Goal: Task Accomplishment & Management: Complete application form

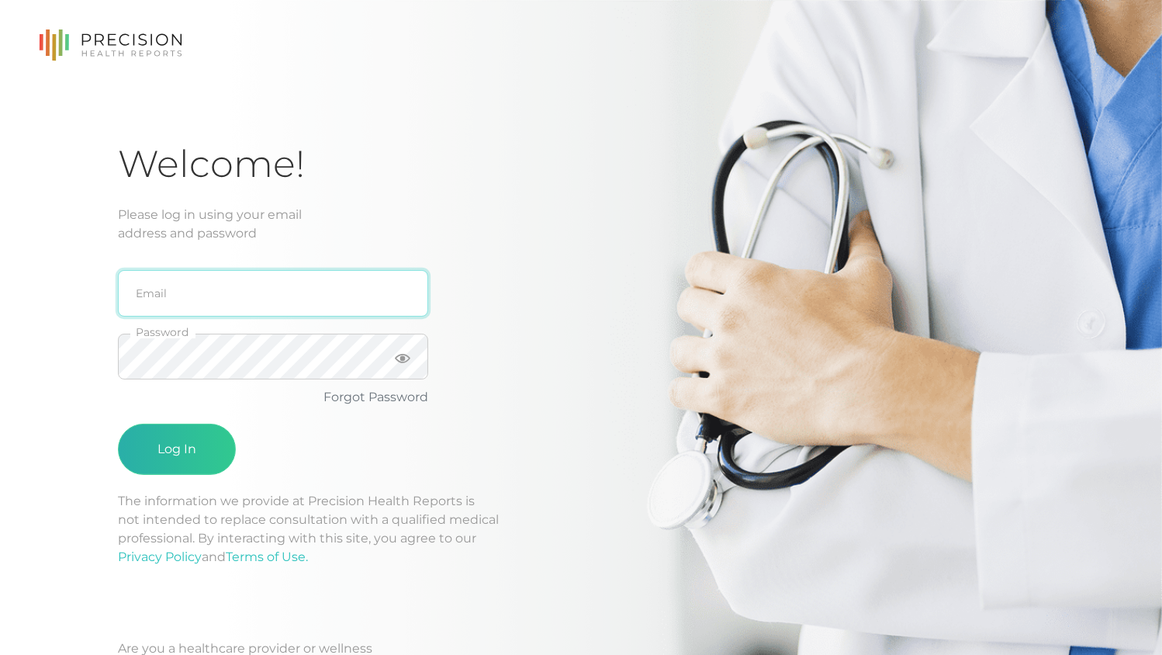
type input "[PERSON_NAME][EMAIL_ADDRESS][DOMAIN_NAME]"
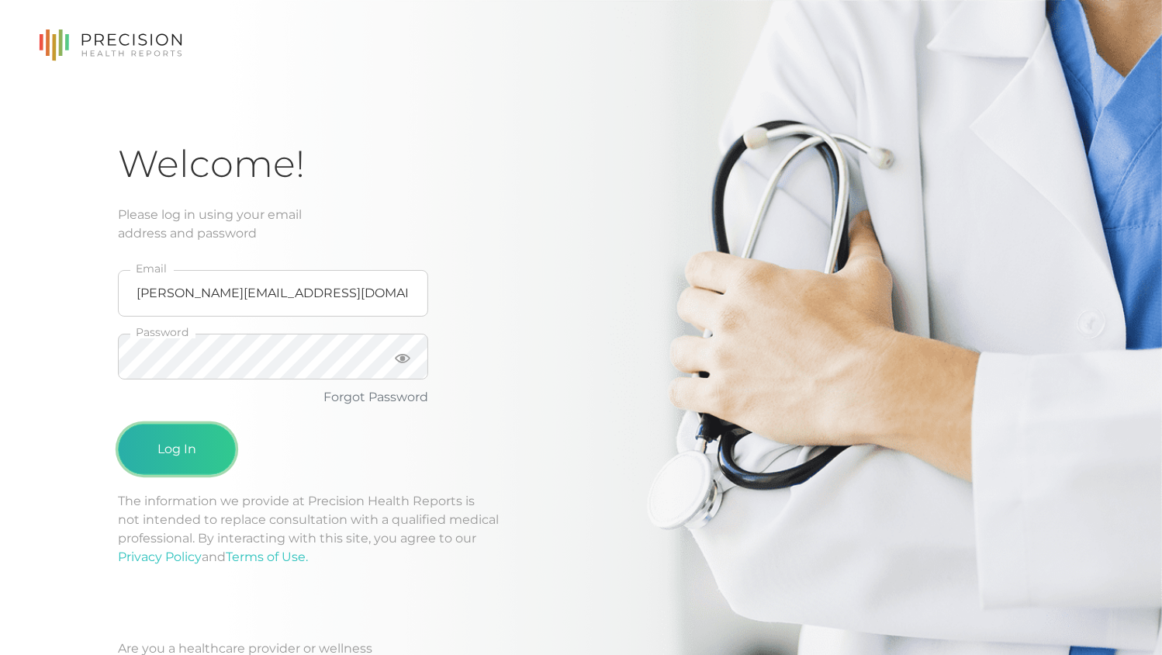
click at [192, 448] on button "Log In" at bounding box center [177, 449] width 118 height 51
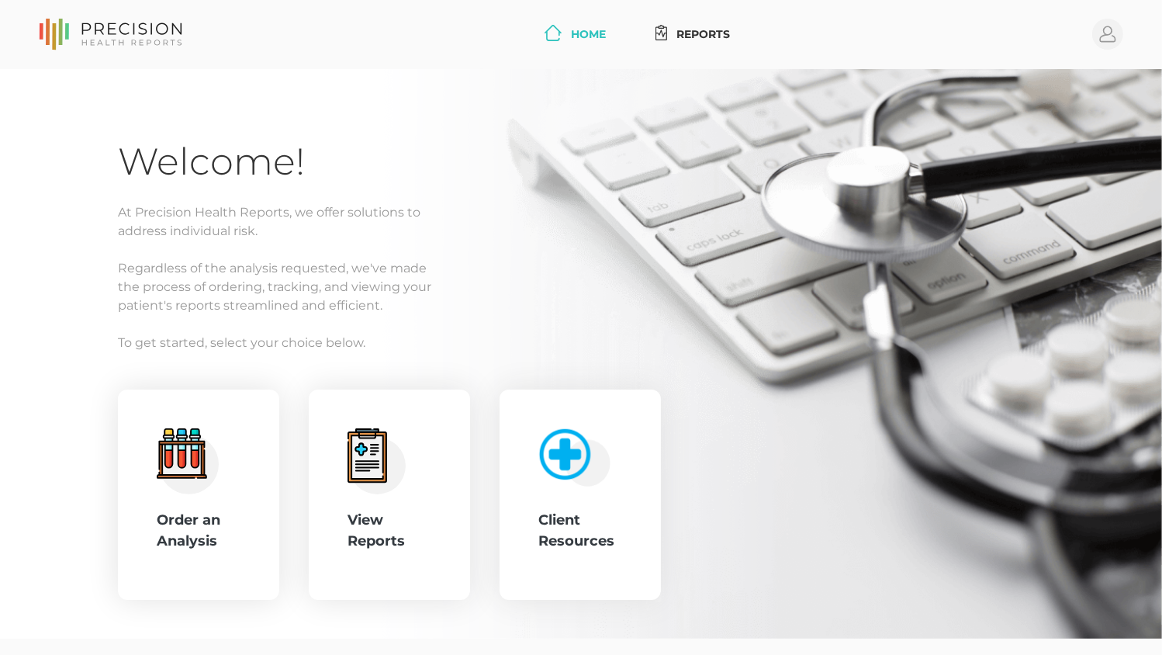
click at [584, 236] on p "At Precision Health Reports, we offer solutions to address individual risk." at bounding box center [581, 221] width 926 height 37
click at [404, 495] on div "View Reports" at bounding box center [390, 494] width 84 height 133
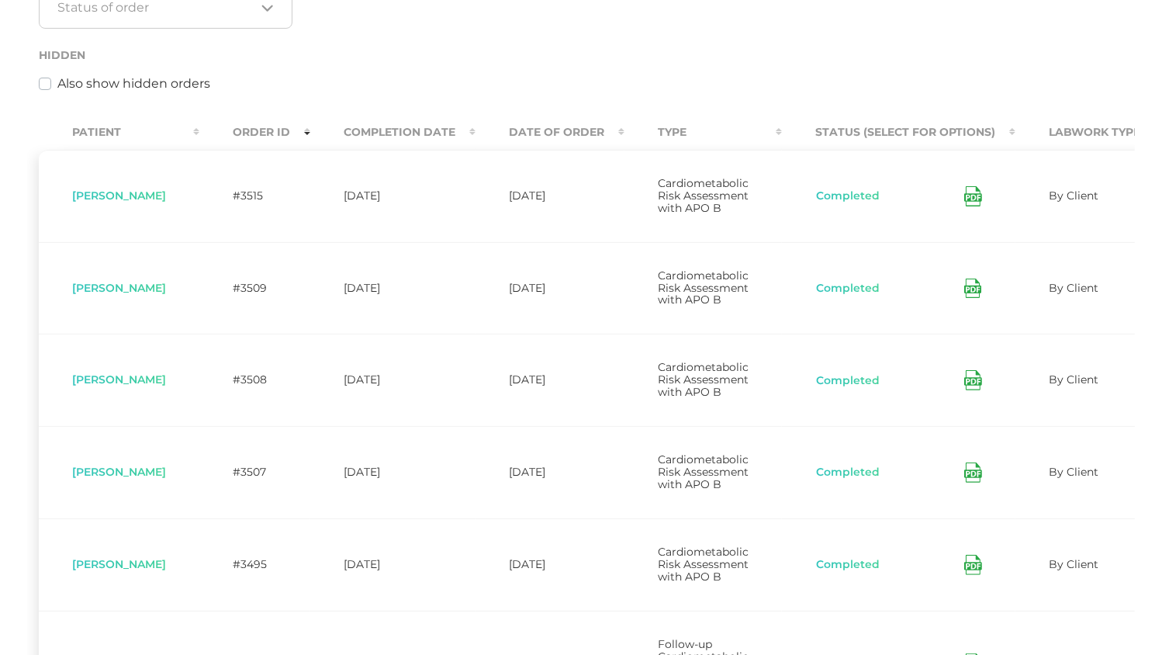
scroll to position [77, 0]
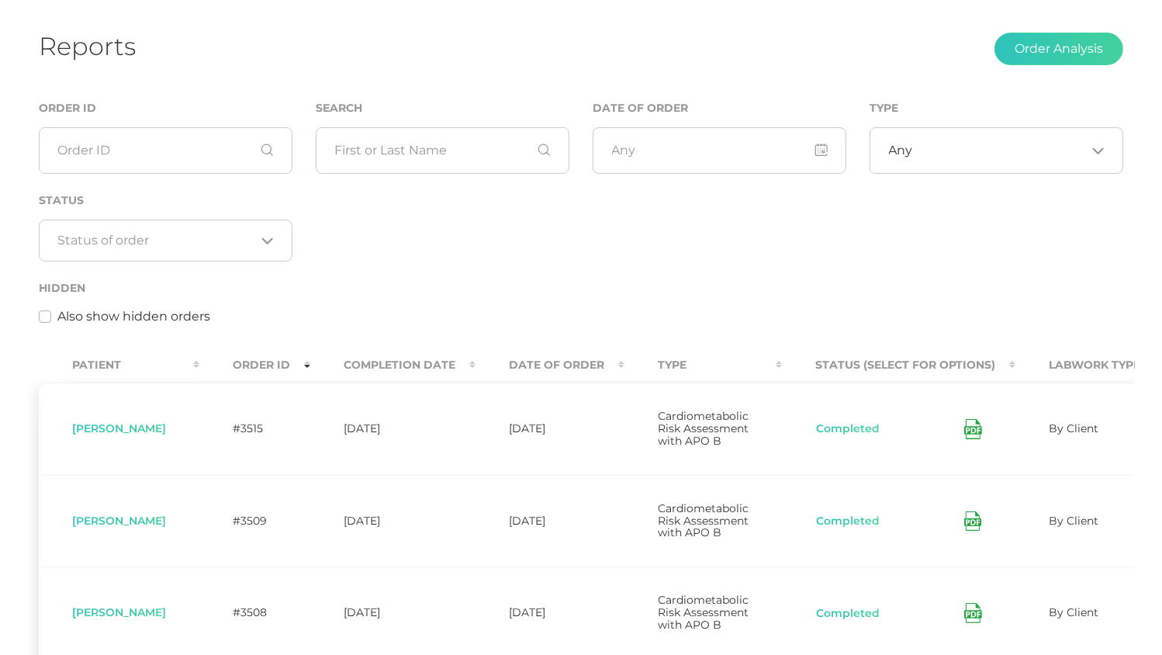
click at [549, 379] on th "Date Of Order" at bounding box center [550, 365] width 149 height 35
click at [546, 366] on th "Date Of Order" at bounding box center [550, 365] width 149 height 35
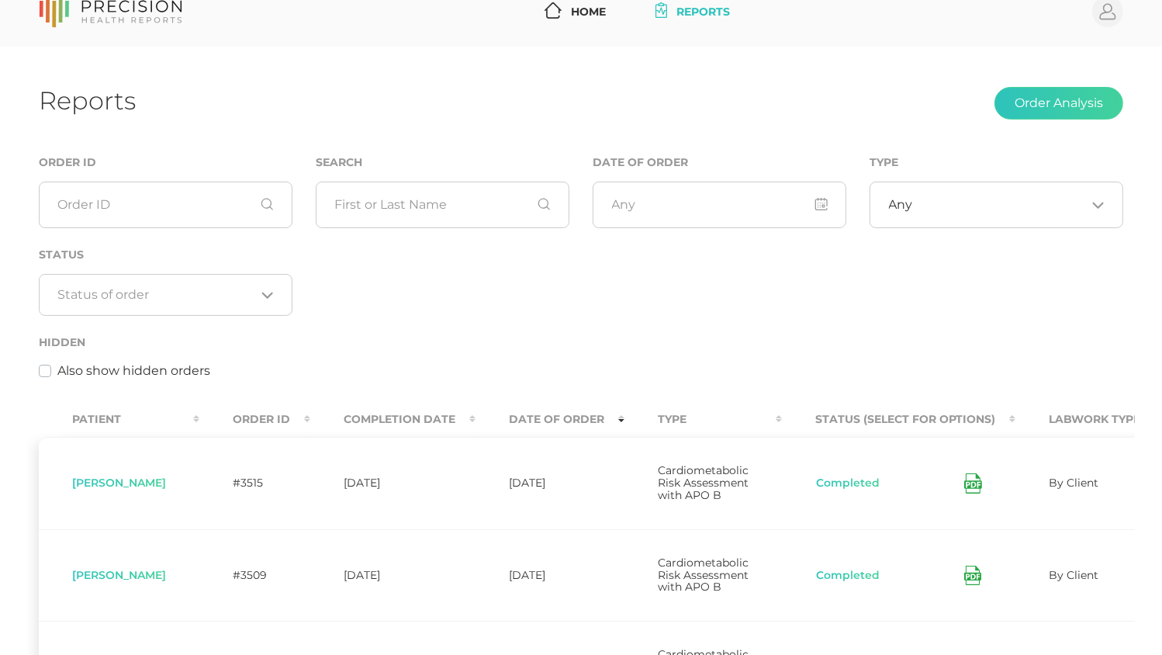
scroll to position [0, 0]
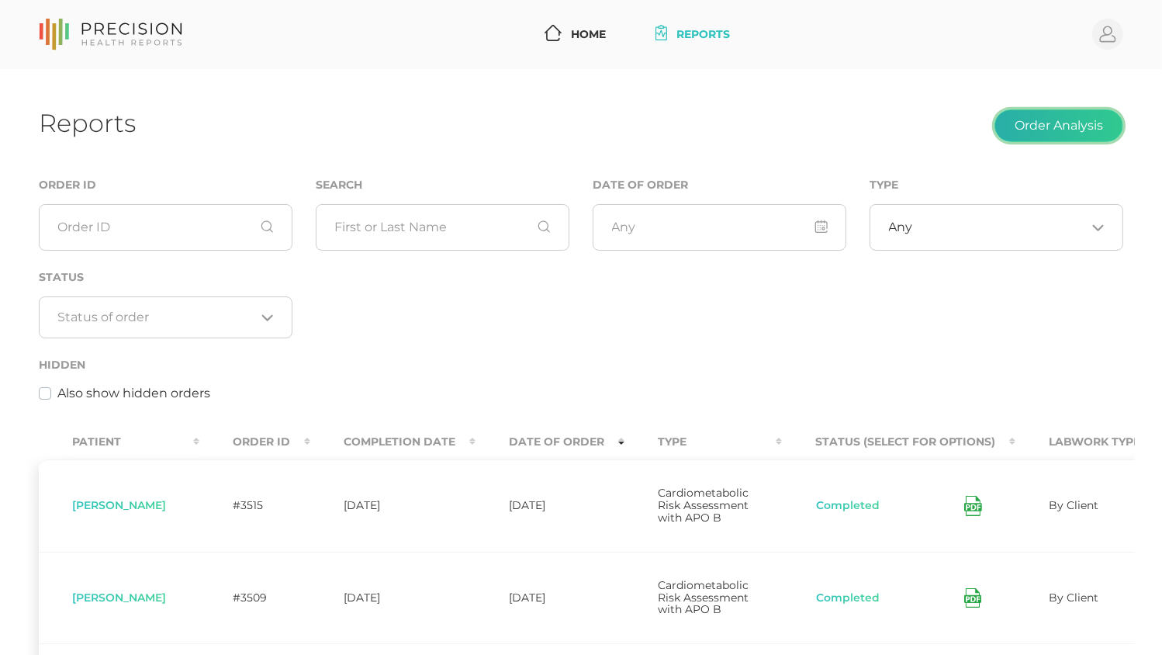
click at [1054, 113] on button "Order Analysis" at bounding box center [1059, 125] width 129 height 33
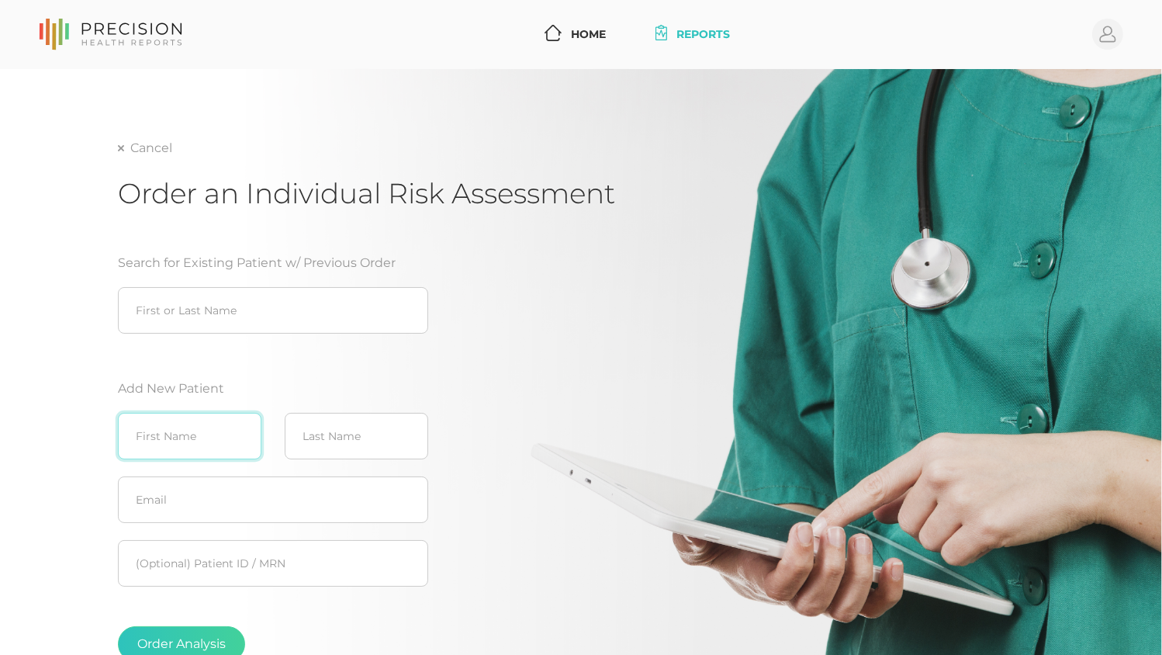
click at [157, 421] on input "text" at bounding box center [190, 436] width 144 height 47
type input "[PERSON_NAME]"
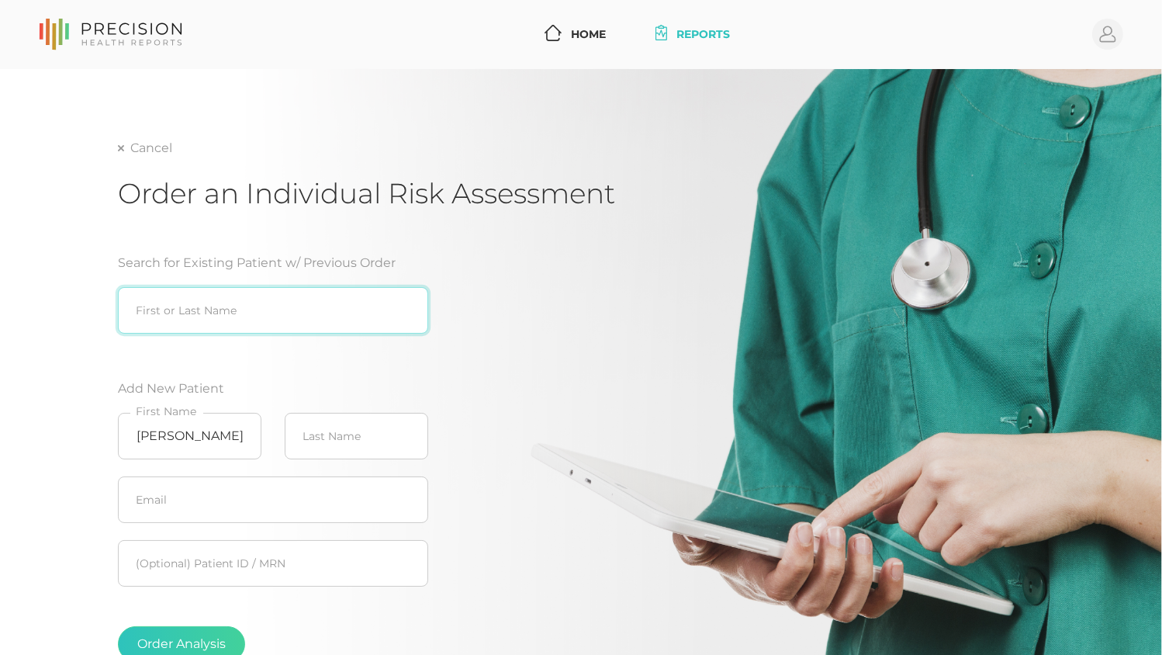
click at [225, 319] on input "search" at bounding box center [273, 310] width 310 height 47
click at [210, 340] on div "[PERSON_NAME] ([DATE])" at bounding box center [273, 343] width 310 height 19
type input "[PERSON_NAME] ([DATE])"
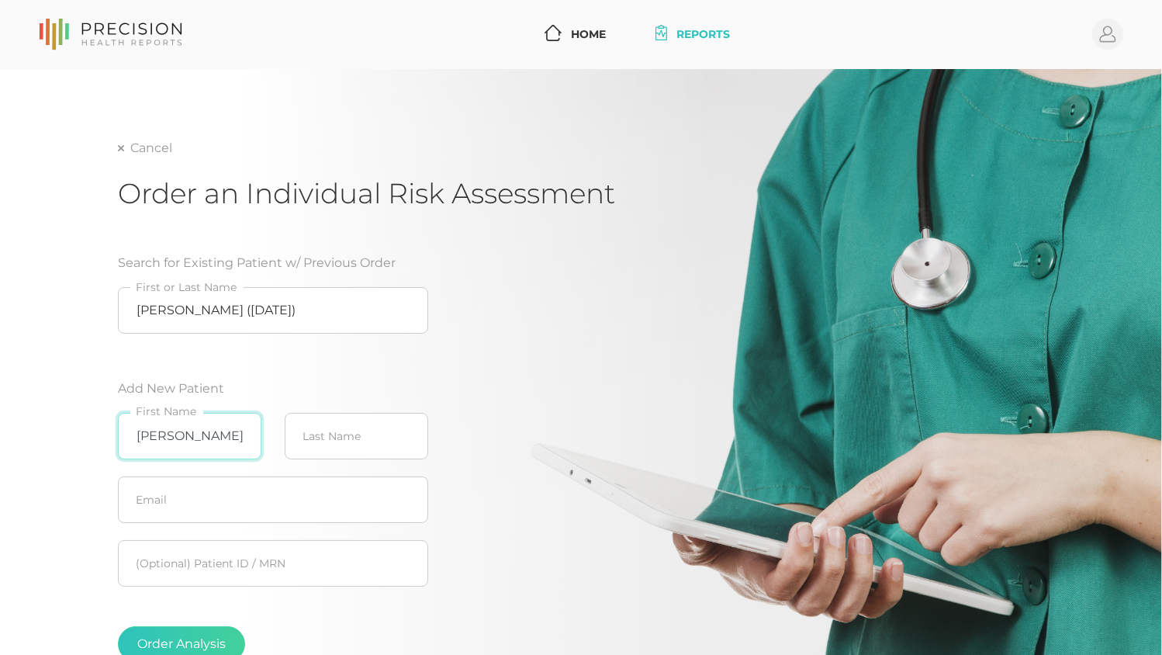
click at [198, 429] on input "[PERSON_NAME]" at bounding box center [190, 436] width 144 height 47
type input "T"
click at [178, 639] on button "Order Analysis" at bounding box center [181, 644] width 127 height 36
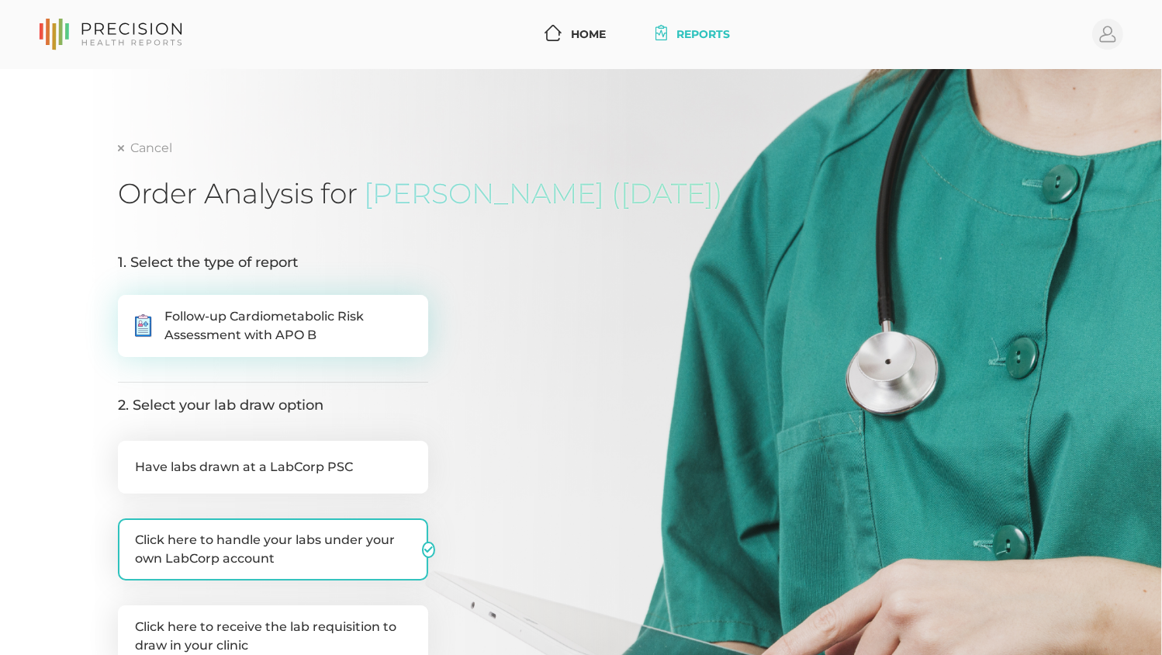
click at [245, 344] on span "Follow-up Cardiometabolic Risk Assessment with APO B" at bounding box center [287, 325] width 247 height 37
click at [130, 310] on input ".cls-5{fill:#fff}.cls-8{fill:#3a2c60} Follow-up Cardiometabolic Risk Assessment…" at bounding box center [124, 303] width 12 height 16
radio input "true"
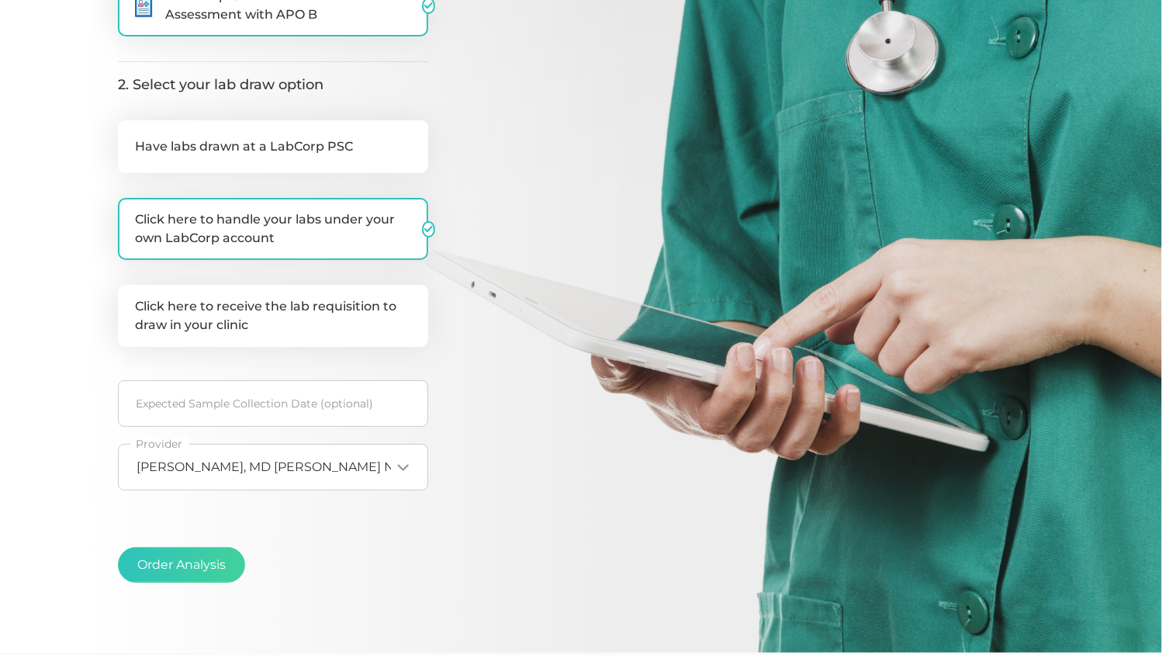
scroll to position [321, 0]
click at [318, 466] on span "[PERSON_NAME], MD [PERSON_NAME] NPI35013330" at bounding box center [300, 467] width 327 height 16
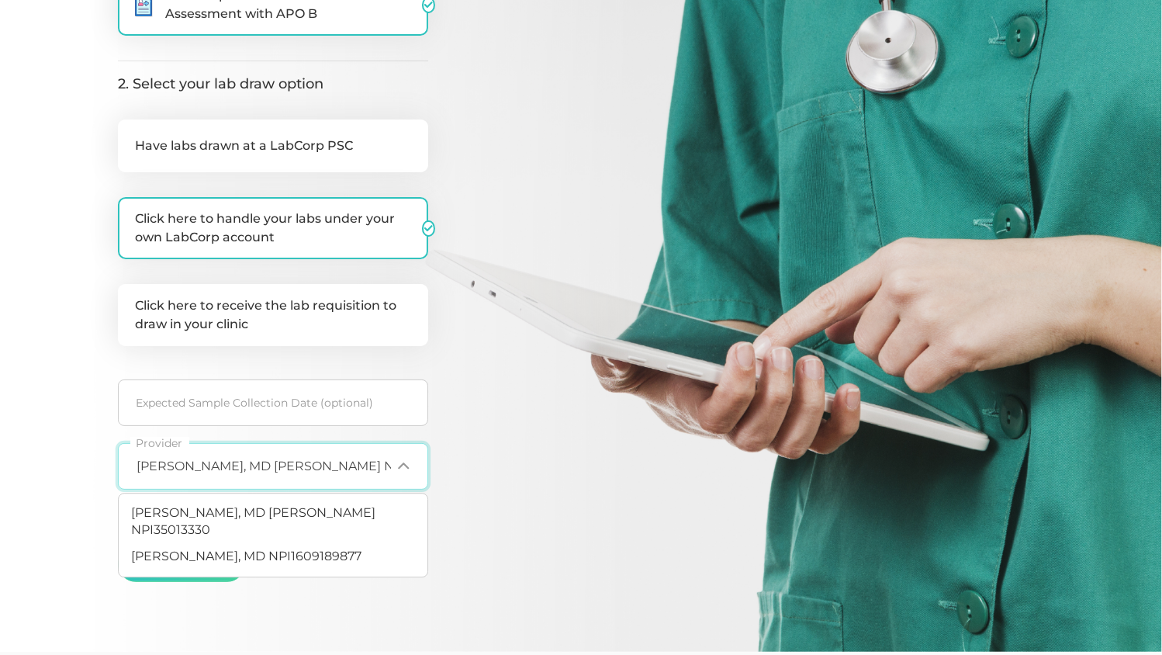
click at [302, 549] on span "[PERSON_NAME], MD NPI1609189877" at bounding box center [246, 556] width 230 height 15
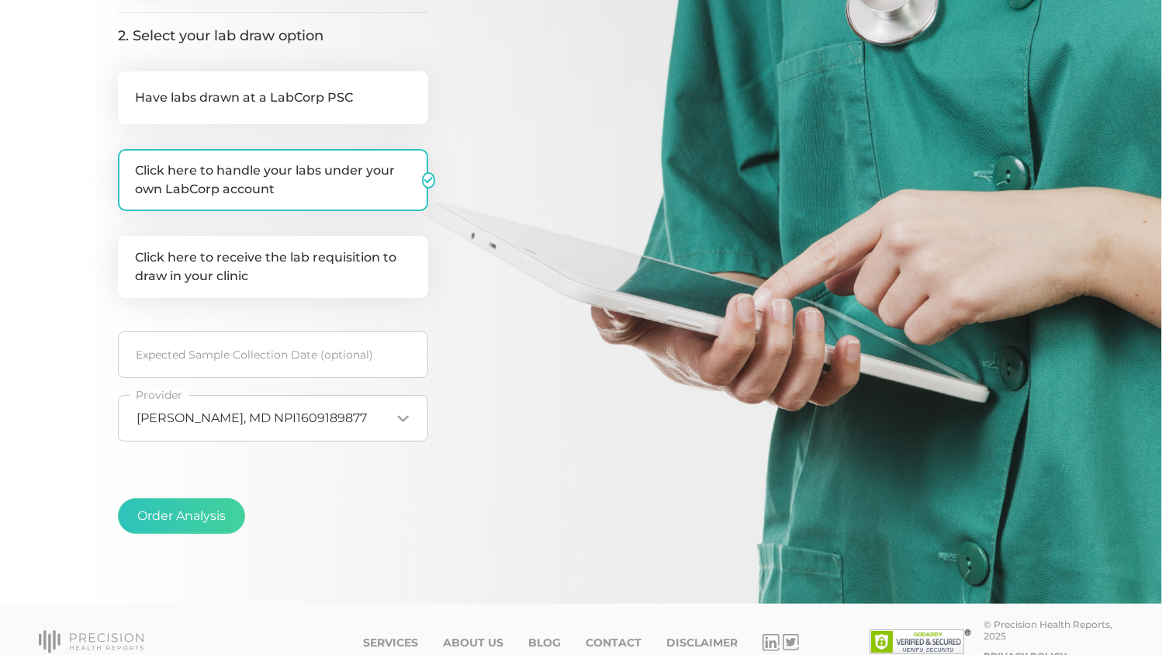
scroll to position [369, 0]
click at [179, 504] on button "Order Analysis" at bounding box center [181, 516] width 127 height 36
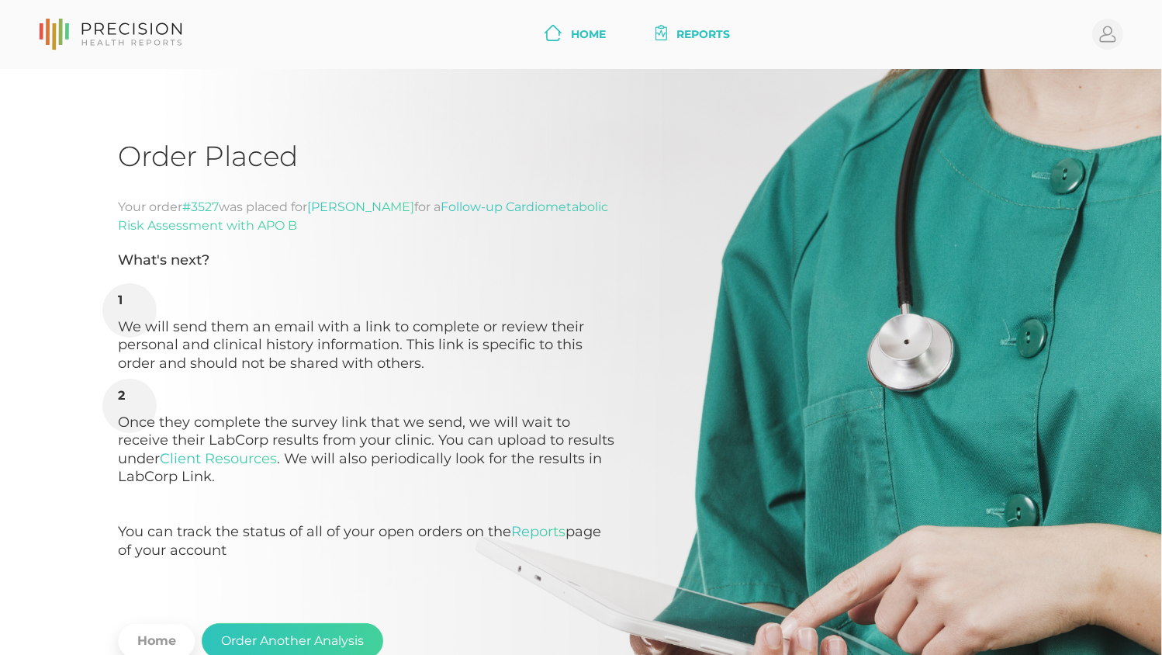
click at [593, 40] on link "Home" at bounding box center [575, 34] width 74 height 29
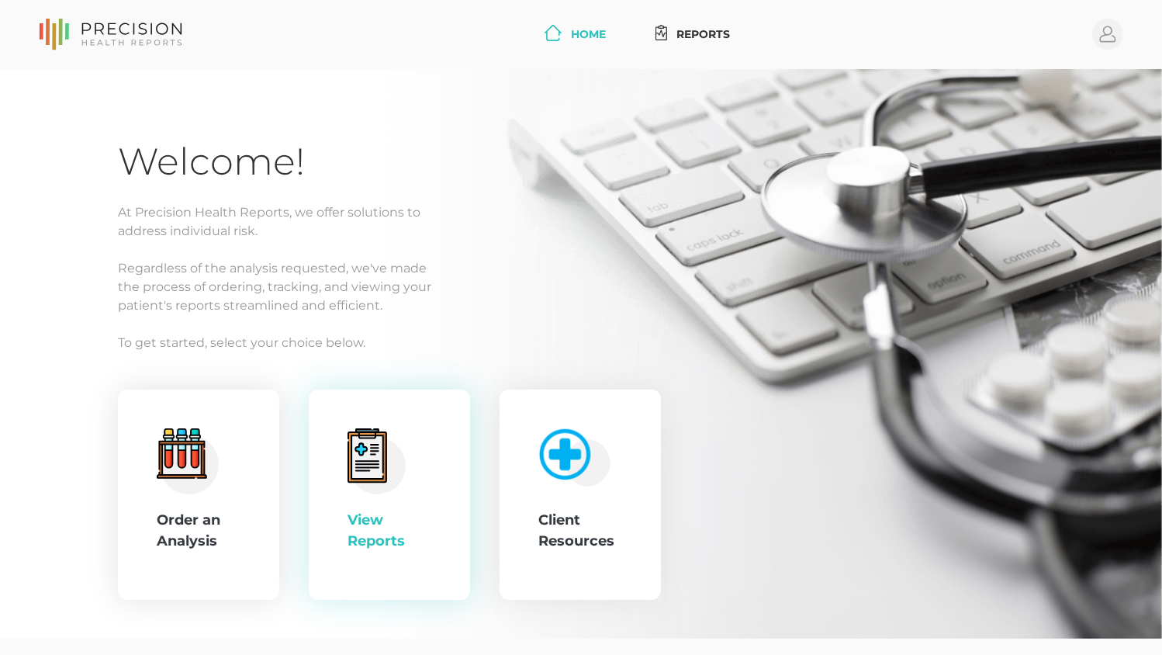
click at [388, 505] on div "View Reports" at bounding box center [390, 494] width 84 height 133
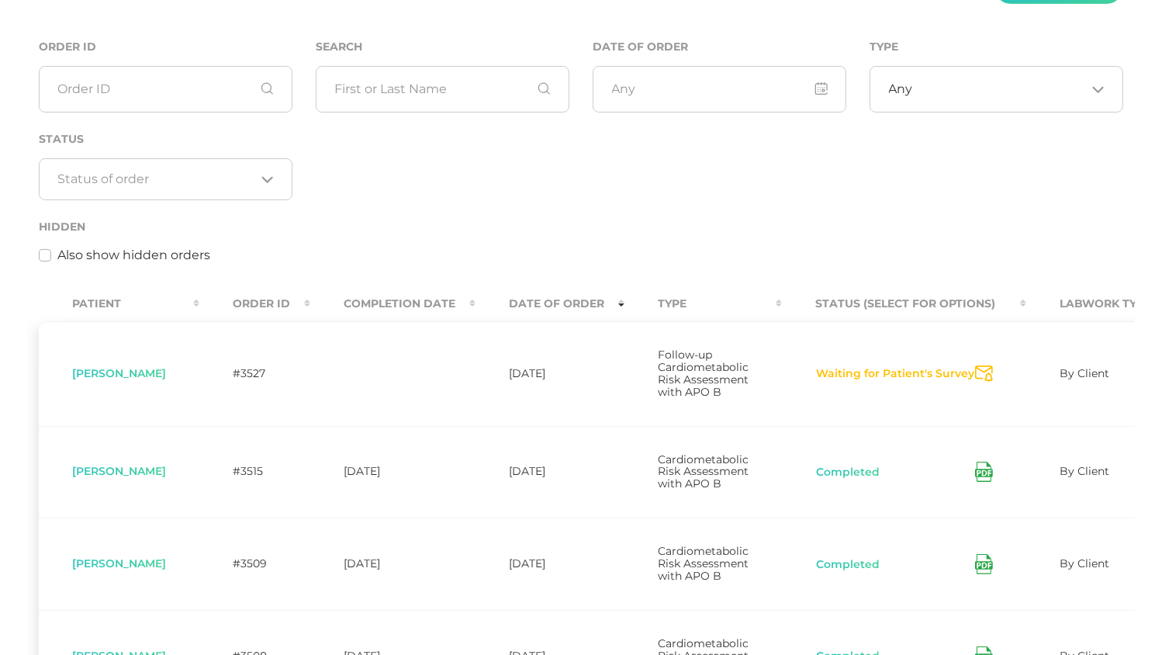
scroll to position [154, 0]
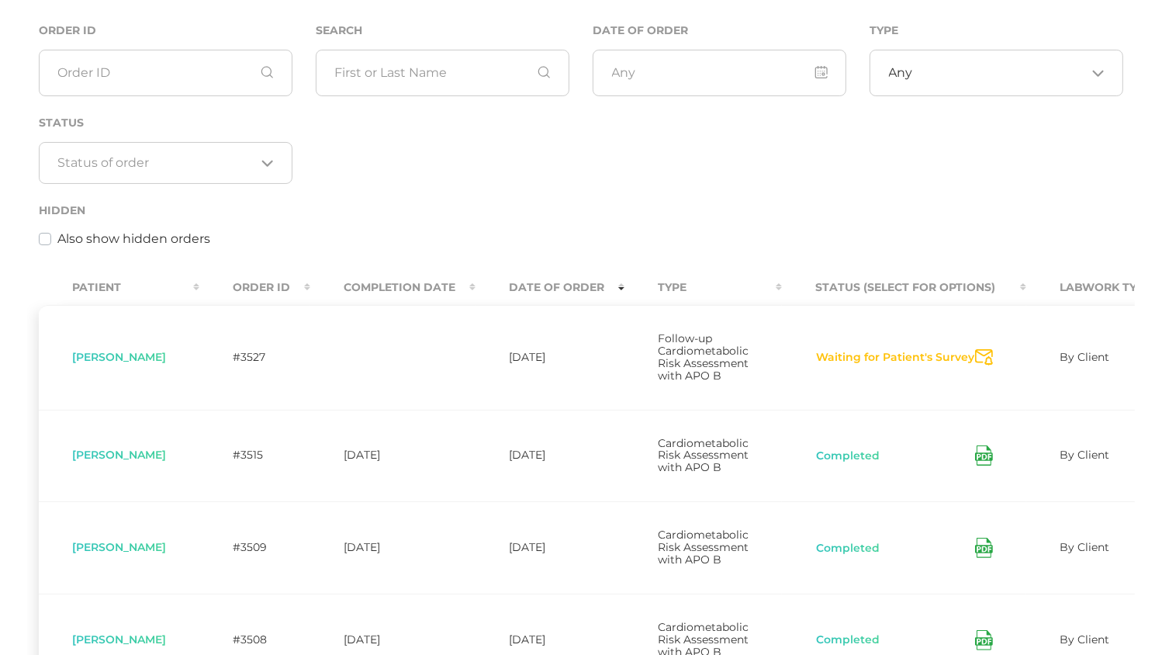
click at [983, 365] on icon "Send Notification" at bounding box center [984, 357] width 18 height 16
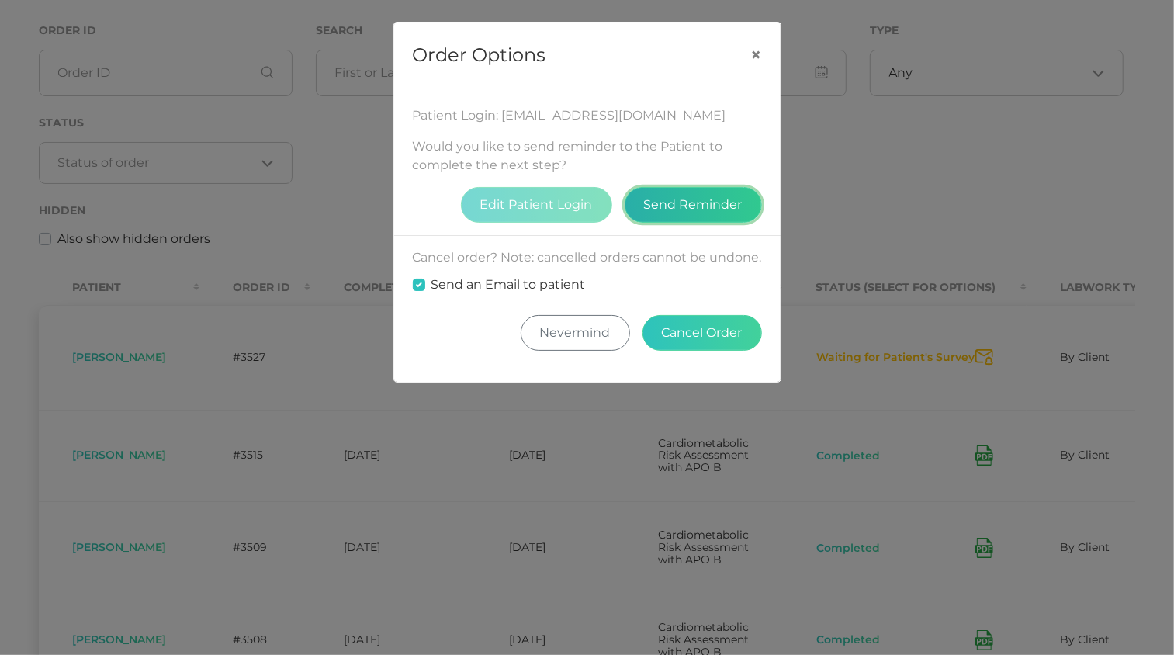
click at [701, 188] on button "Send Reminder" at bounding box center [693, 205] width 137 height 36
